Goal: Find contact information

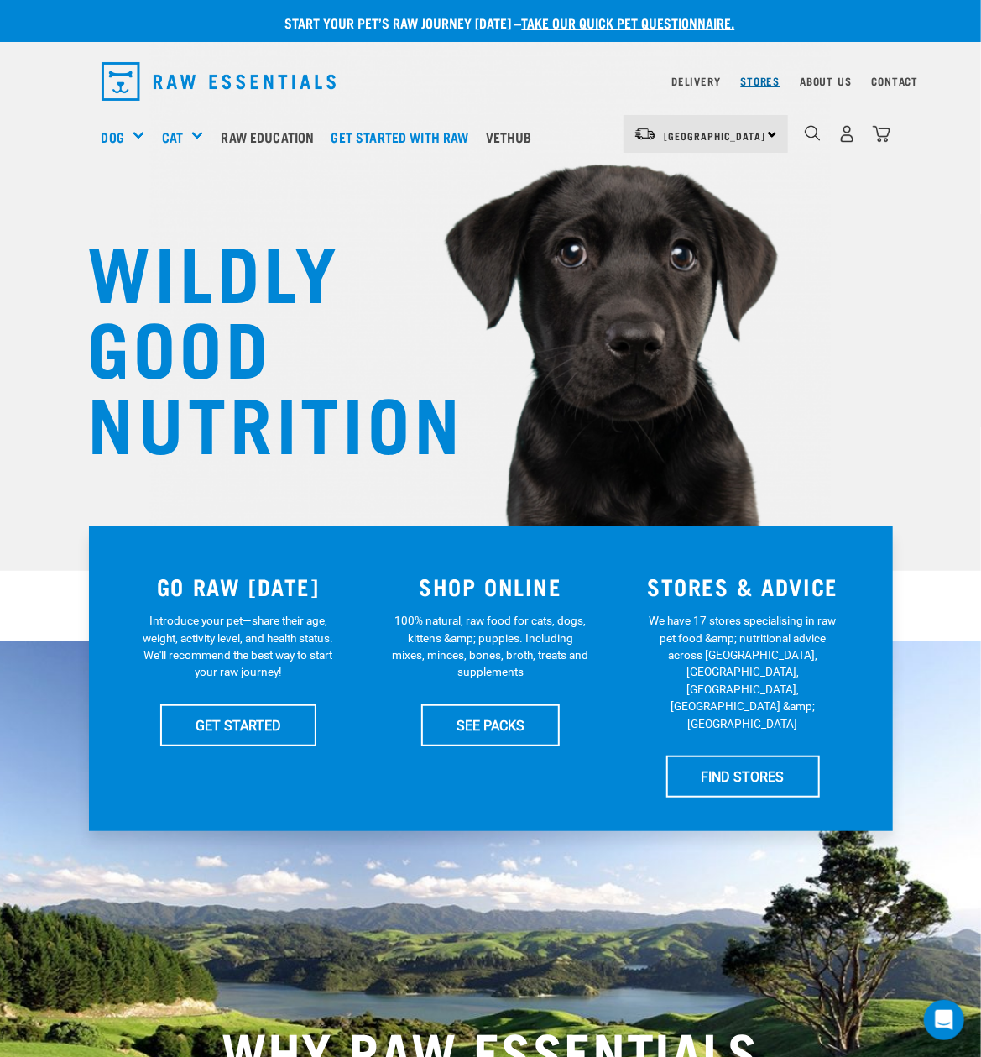
click at [769, 78] on link "Stores" at bounding box center [760, 81] width 39 height 6
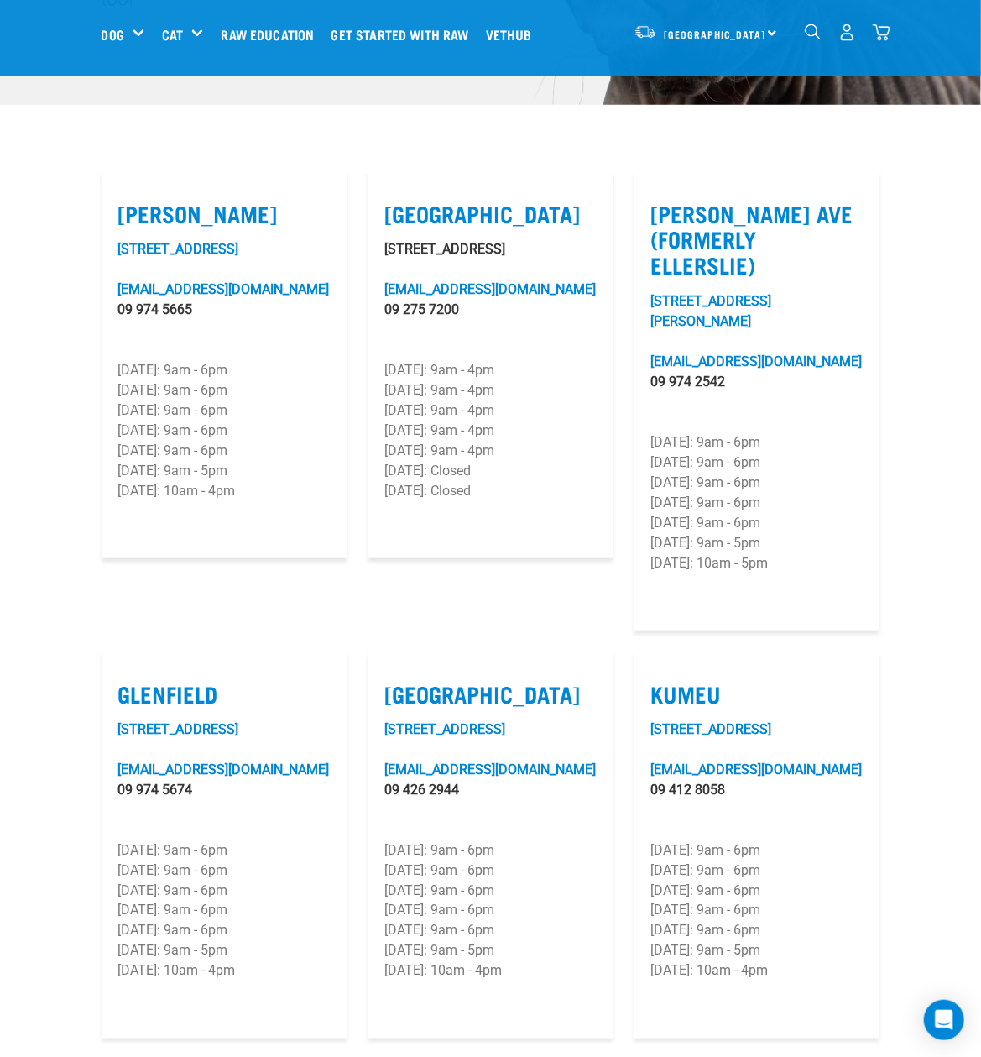
scroll to position [466, 0]
drag, startPoint x: 227, startPoint y: 314, endPoint x: 111, endPoint y: 299, distance: 116.8
click at [111, 299] on article "Grey Lynn 401B Richmond Road greylynn@rawessentials.co.nz 09 974 5665 Monday: 9…" at bounding box center [225, 364] width 246 height 389
copy div "greylynn@rawessentials.co.nz 09 974 5665"
